Goal: Information Seeking & Learning: Learn about a topic

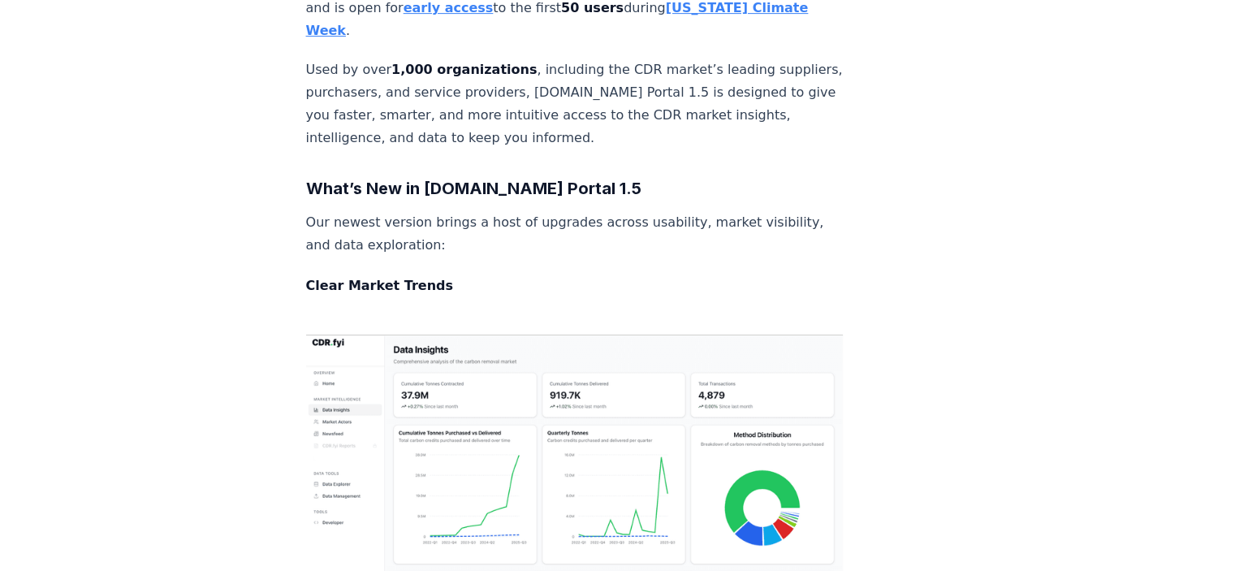
scroll to position [650, 0]
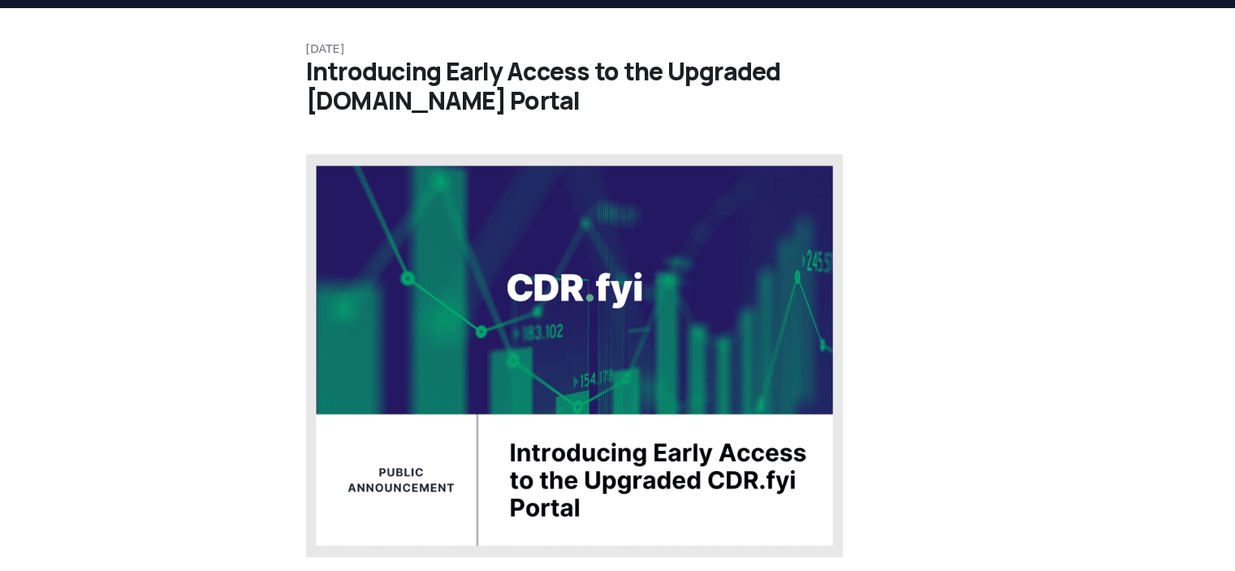
scroll to position [0, 0]
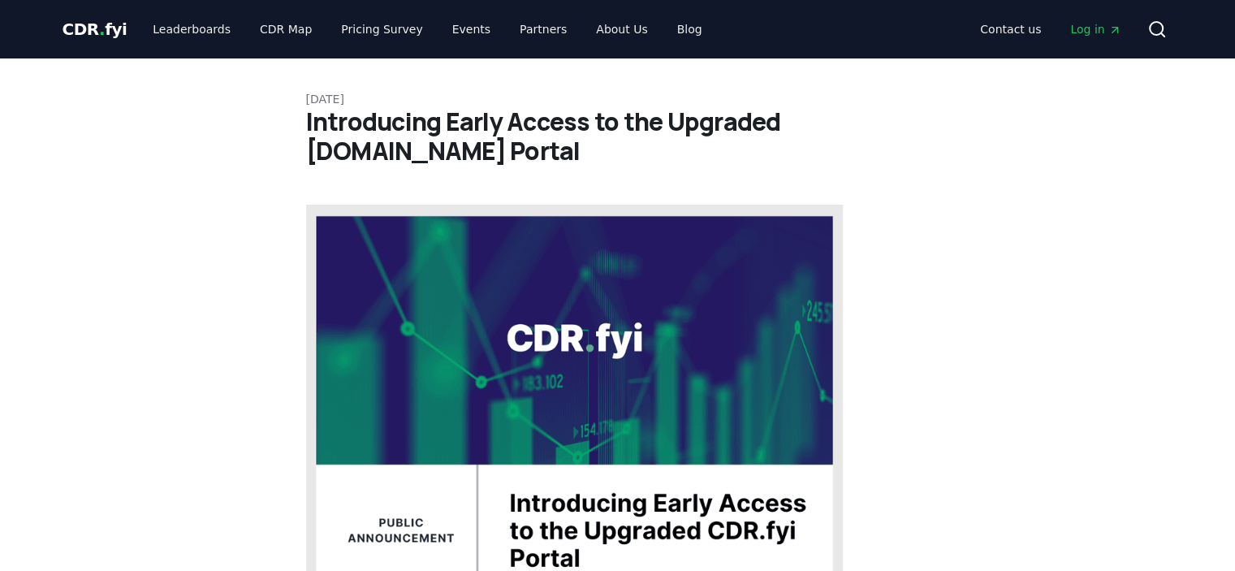
drag, startPoint x: 141, startPoint y: 479, endPoint x: 123, endPoint y: 227, distance: 252.4
